Goal: Transaction & Acquisition: Obtain resource

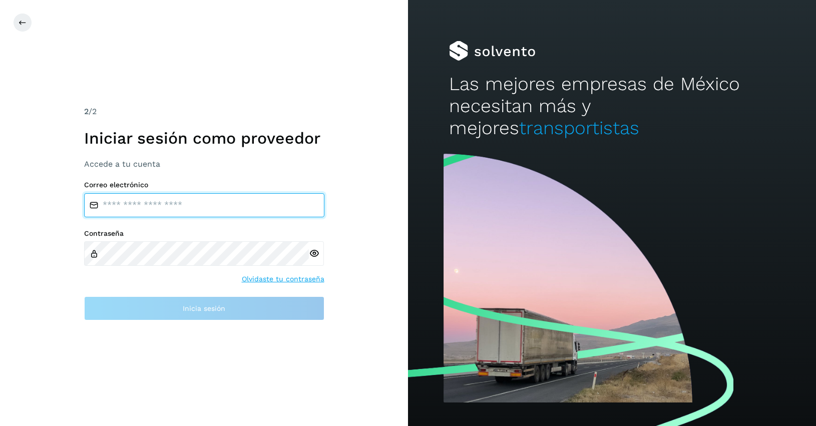
click at [141, 197] on input "email" at bounding box center [204, 205] width 240 height 24
type input "**********"
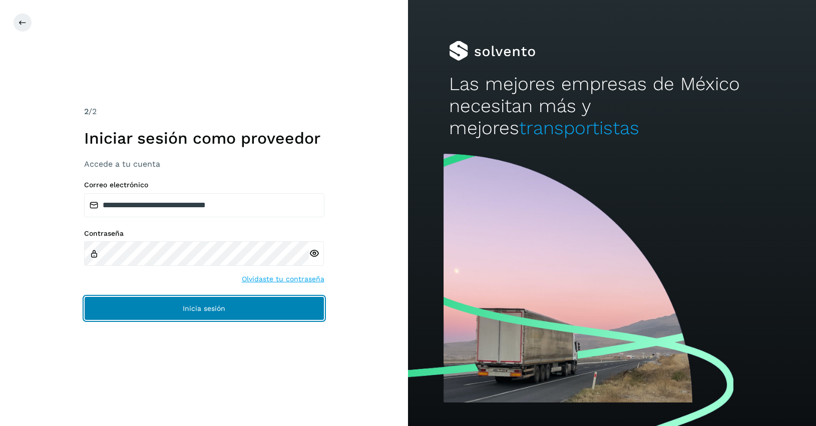
click at [218, 305] on span "Inicia sesión" at bounding box center [204, 308] width 43 height 7
click at [215, 305] on span "Inicia sesión" at bounding box center [204, 308] width 43 height 7
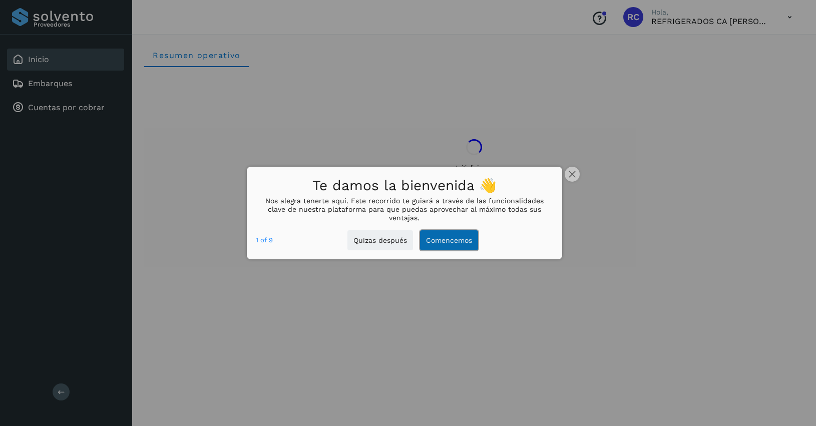
click at [452, 238] on button "Comencemos" at bounding box center [449, 240] width 58 height 21
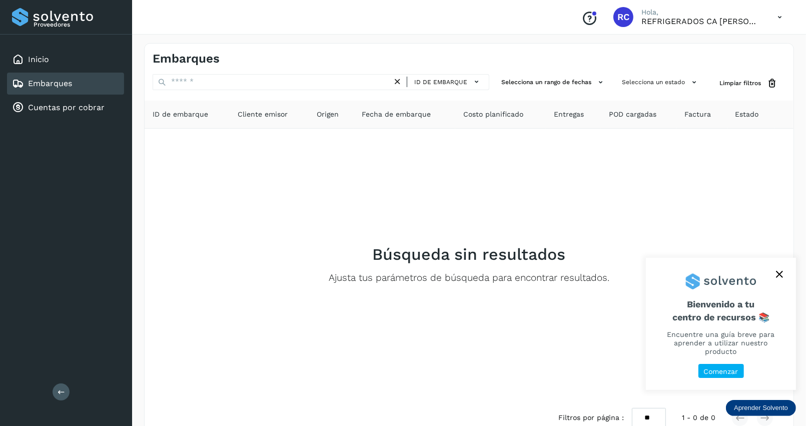
click at [704, 115] on span "Factura" at bounding box center [697, 114] width 27 height 11
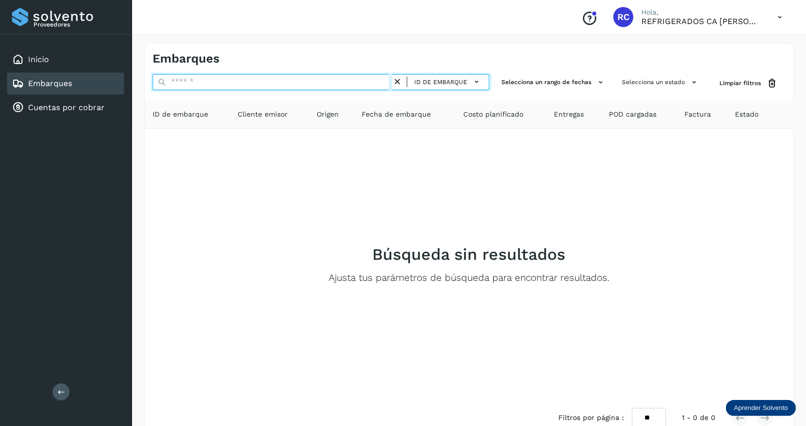
click at [323, 81] on input "text" at bounding box center [273, 82] width 240 height 16
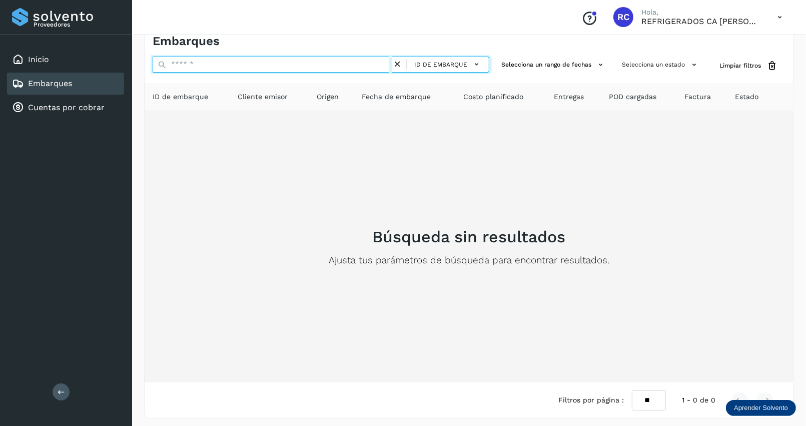
scroll to position [23, 0]
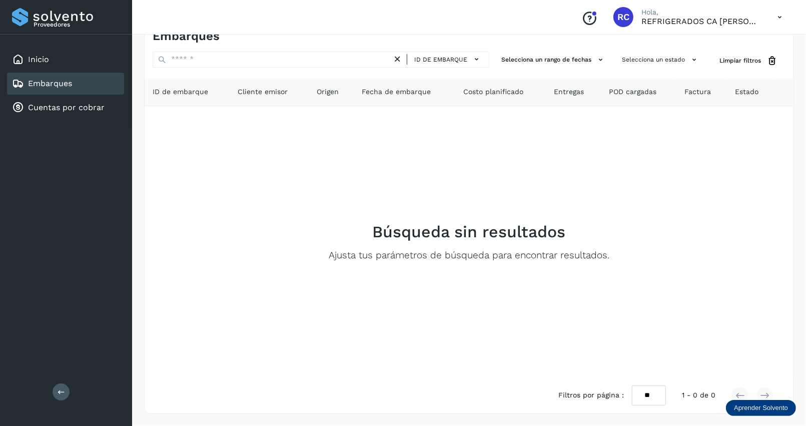
click at [588, 18] on icon "Conoce nuestros beneficios" at bounding box center [589, 19] width 16 height 16
click at [84, 104] on link "Cuentas por cobrar" at bounding box center [66, 108] width 77 height 10
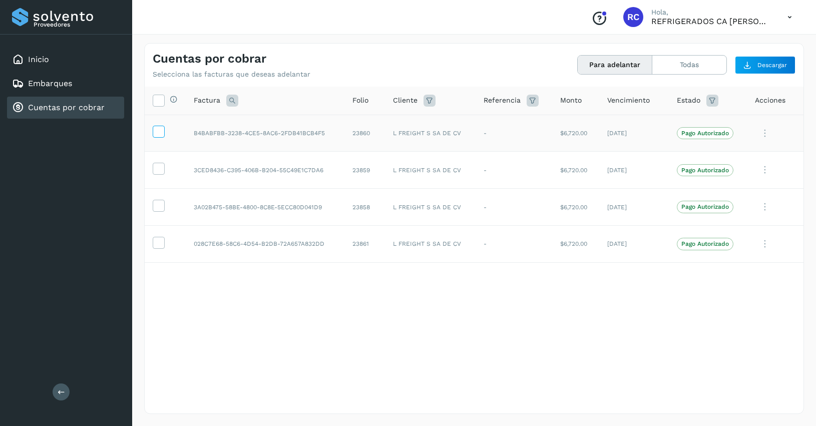
click at [159, 130] on icon at bounding box center [158, 131] width 11 height 11
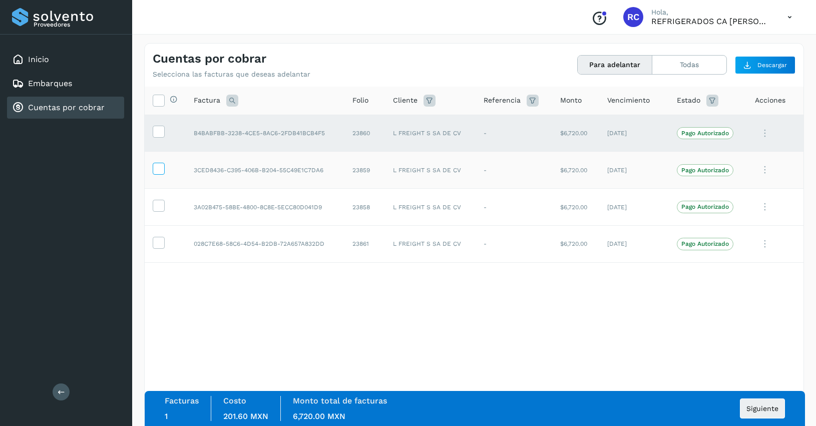
click at [156, 167] on icon at bounding box center [158, 168] width 11 height 11
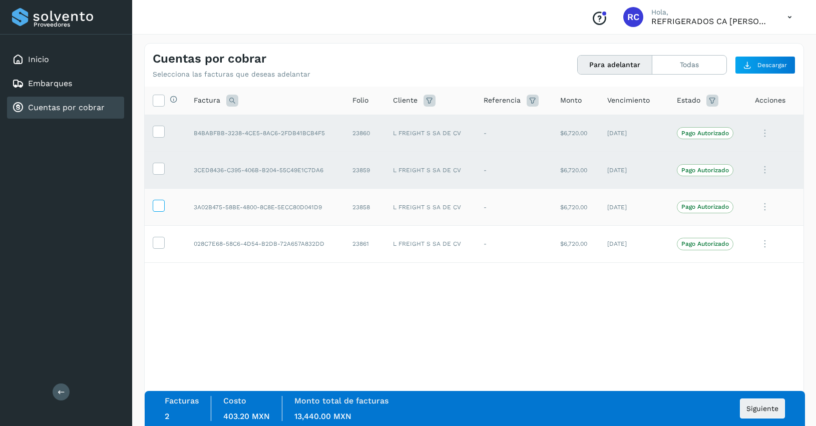
click at [159, 207] on icon at bounding box center [158, 205] width 11 height 11
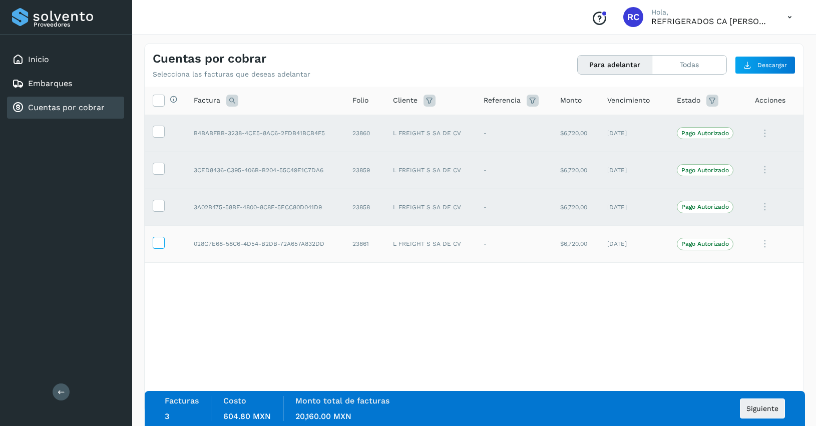
click at [159, 245] on icon at bounding box center [158, 242] width 11 height 11
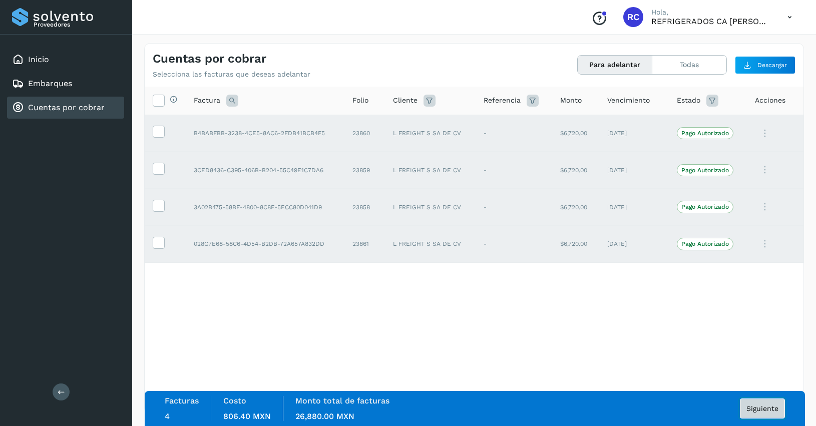
drag, startPoint x: 758, startPoint y: 405, endPoint x: 550, endPoint y: 328, distance: 221.9
click at [550, 328] on div "Selecciona todas las facturas disponibles para adelanto Factura Folio Cliente R…" at bounding box center [474, 250] width 658 height 326
click at [756, 411] on span "Siguiente" at bounding box center [762, 408] width 32 height 7
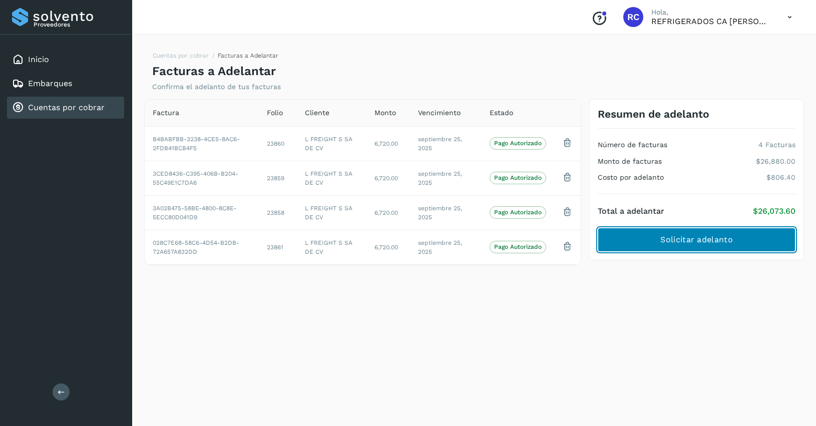
click at [706, 239] on span "Solicitar adelanto" at bounding box center [696, 239] width 72 height 11
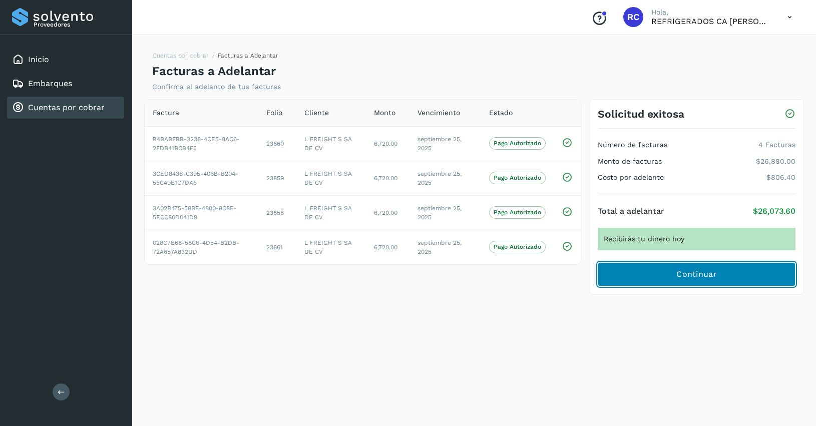
click at [713, 274] on span "Continuar" at bounding box center [696, 274] width 41 height 11
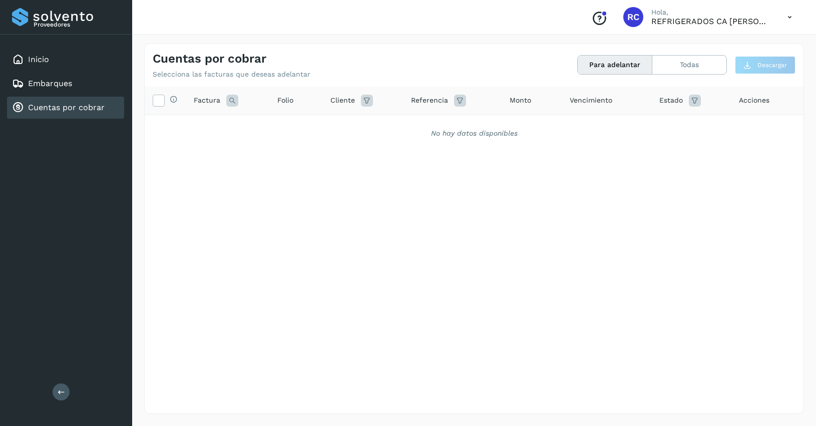
click at [227, 98] on icon at bounding box center [232, 101] width 12 height 12
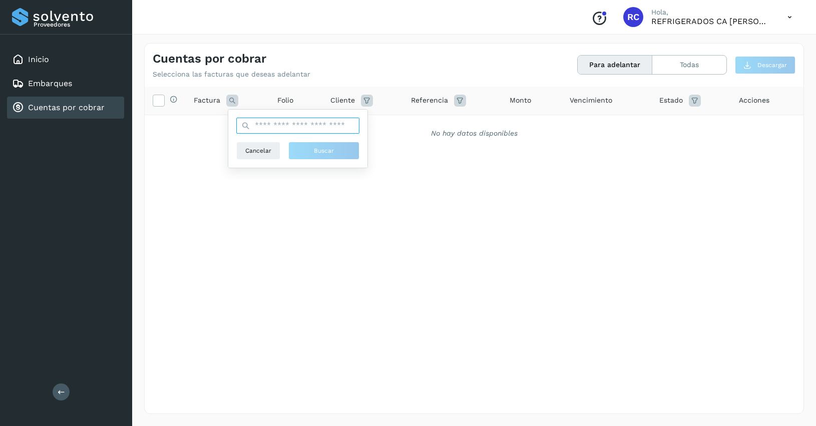
click at [289, 129] on input "text" at bounding box center [297, 126] width 123 height 16
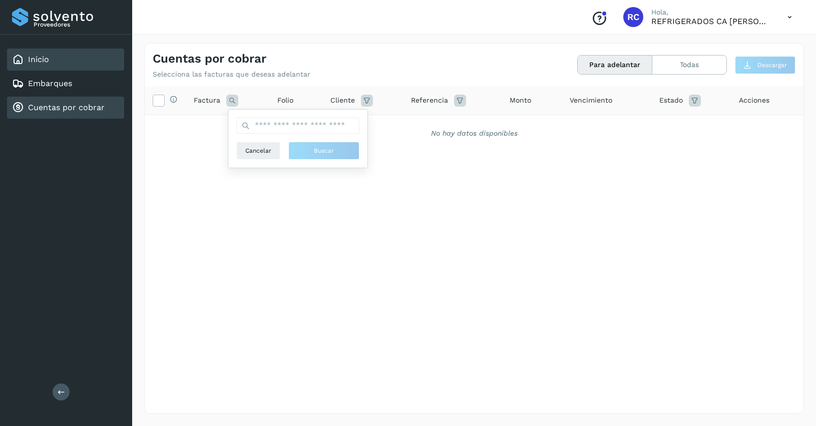
click at [51, 55] on div "Inicio" at bounding box center [65, 60] width 117 height 22
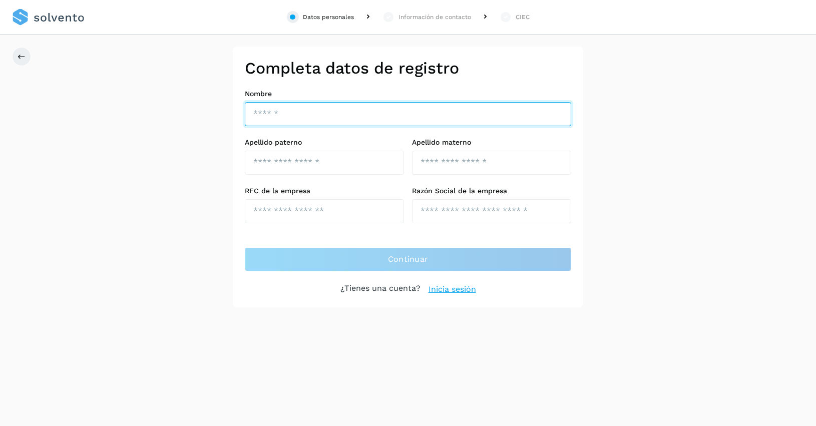
click at [371, 116] on input "text" at bounding box center [408, 114] width 326 height 24
type input "**********"
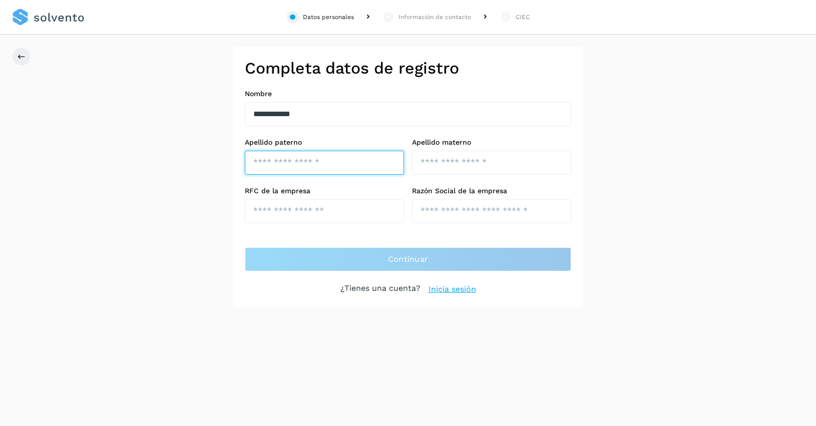
click at [303, 156] on input "text" at bounding box center [324, 163] width 159 height 24
type input "******"
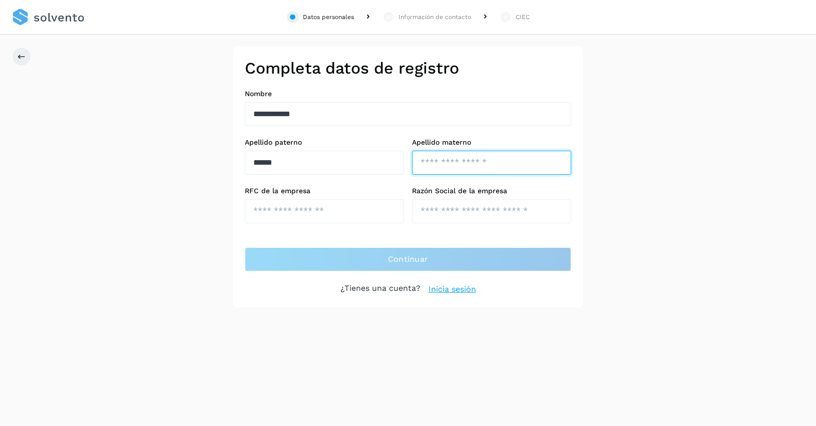
click at [431, 162] on input "text" at bounding box center [491, 163] width 159 height 24
type input "*********"
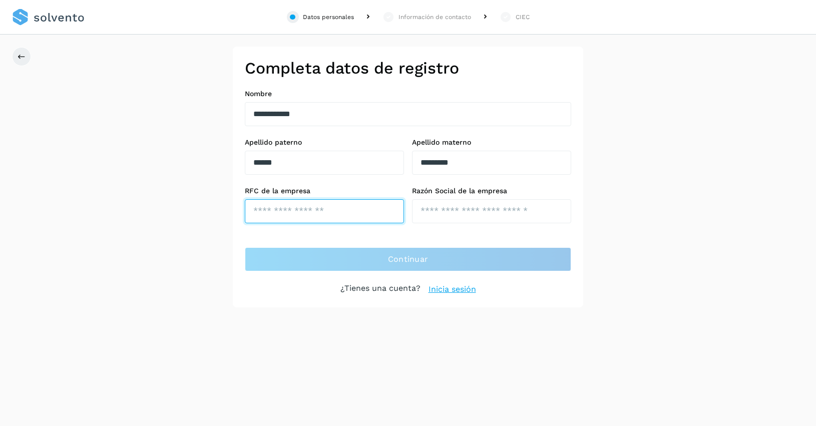
click at [335, 216] on input "text" at bounding box center [324, 211] width 159 height 24
type input "**********"
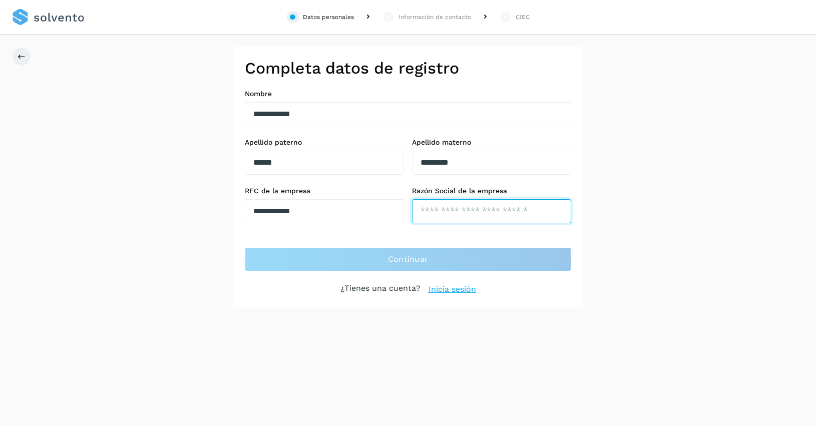
click at [453, 218] on input "text" at bounding box center [491, 211] width 159 height 24
type input "**********"
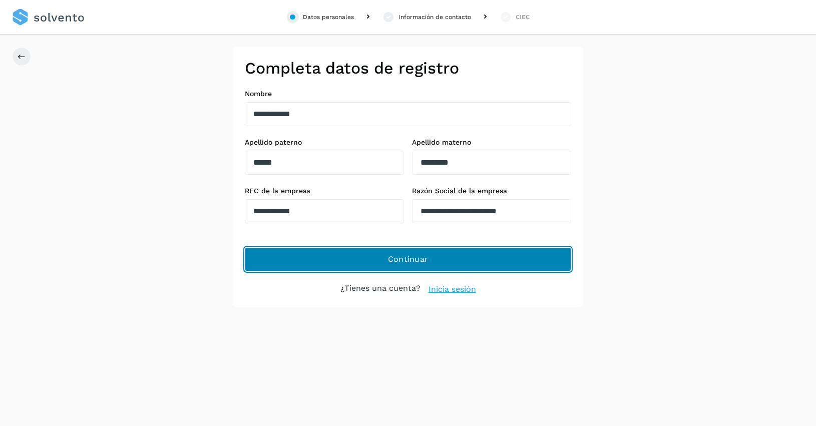
click at [428, 260] on button "Continuar" at bounding box center [408, 259] width 326 height 24
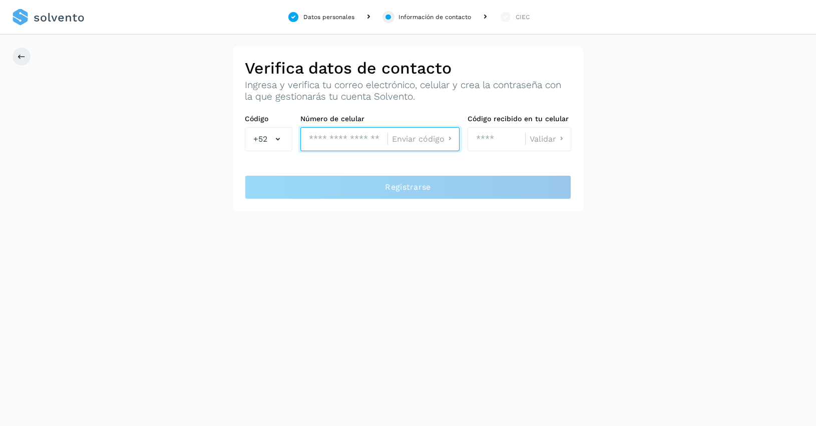
click at [330, 141] on input "tel" at bounding box center [343, 139] width 87 height 24
type input "**********"
click at [428, 143] on button "Enviar código" at bounding box center [423, 139] width 63 height 11
